Goal: Navigation & Orientation: Find specific page/section

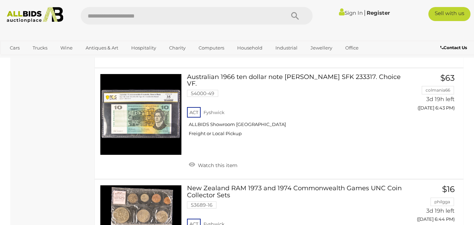
scroll to position [1506, 0]
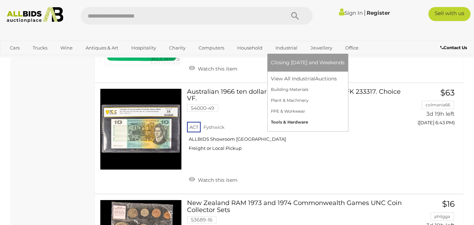
click at [274, 121] on link "Tools & Hardware" at bounding box center [308, 122] width 74 height 11
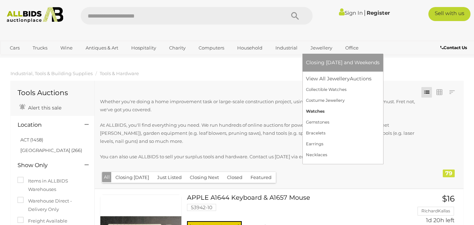
click at [311, 110] on link "Watches" at bounding box center [343, 111] width 74 height 11
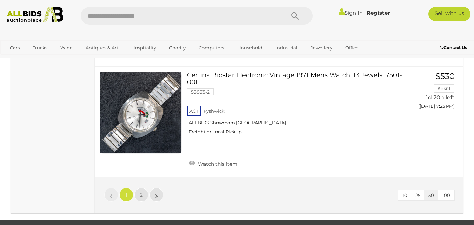
scroll to position [5529, 0]
